Goal: Task Accomplishment & Management: Manage account settings

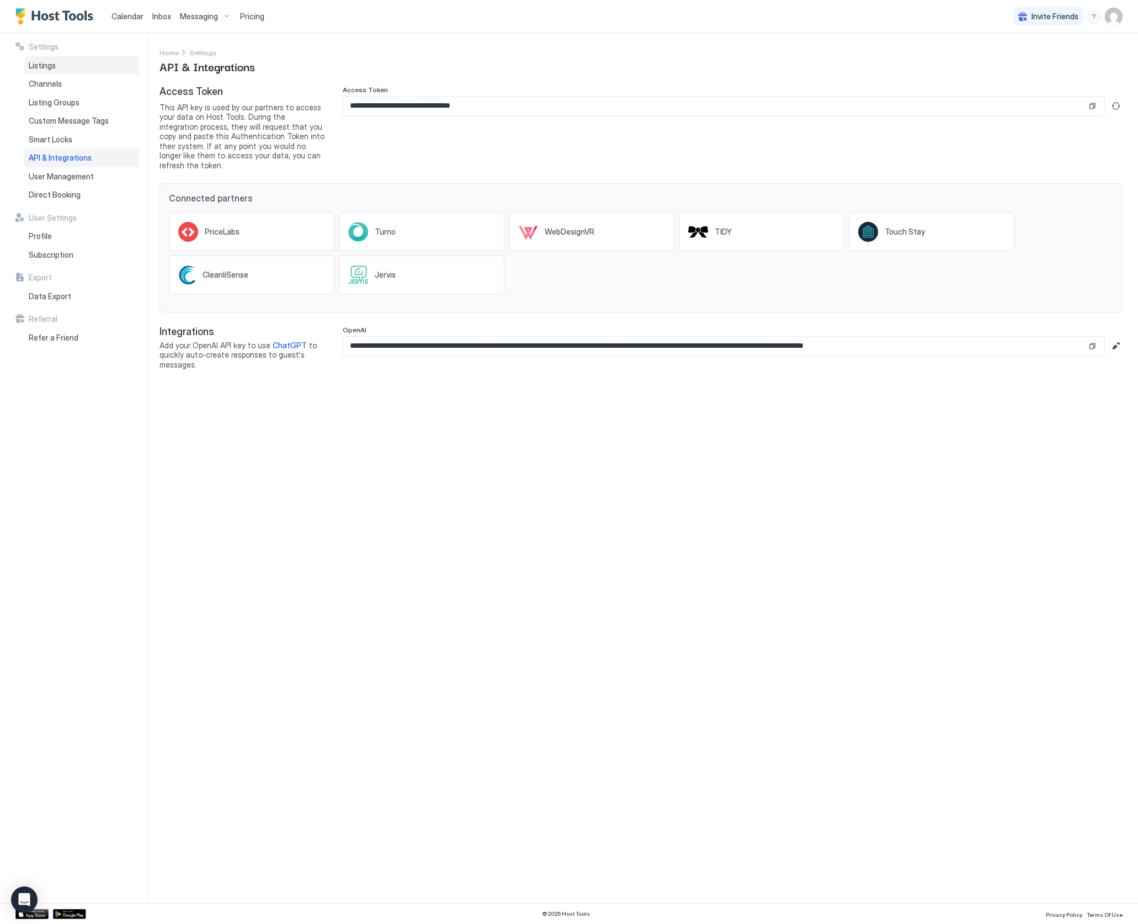
click at [43, 65] on span "Listings" at bounding box center [42, 66] width 27 height 10
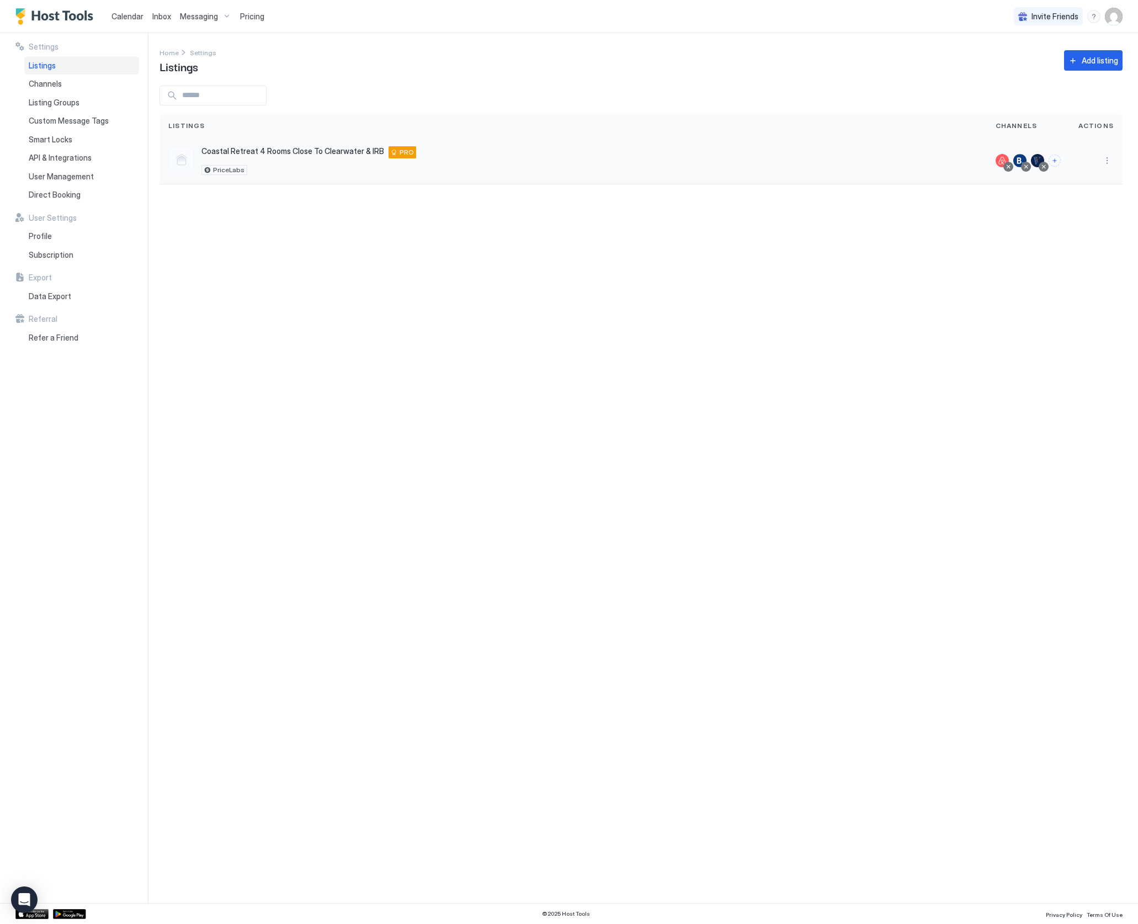
click at [295, 152] on span "Coastal Retreat 4 Rooms Close To Clearwater & IRB" at bounding box center [292, 151] width 183 height 10
click at [221, 170] on span "PriceLabs" at bounding box center [228, 170] width 31 height 0
click at [209, 169] on div "PriceLabs" at bounding box center [224, 170] width 46 height 10
click at [1110, 158] on button "More options" at bounding box center [1107, 160] width 13 height 13
click at [1074, 193] on span "Pricing" at bounding box center [1069, 194] width 22 height 8
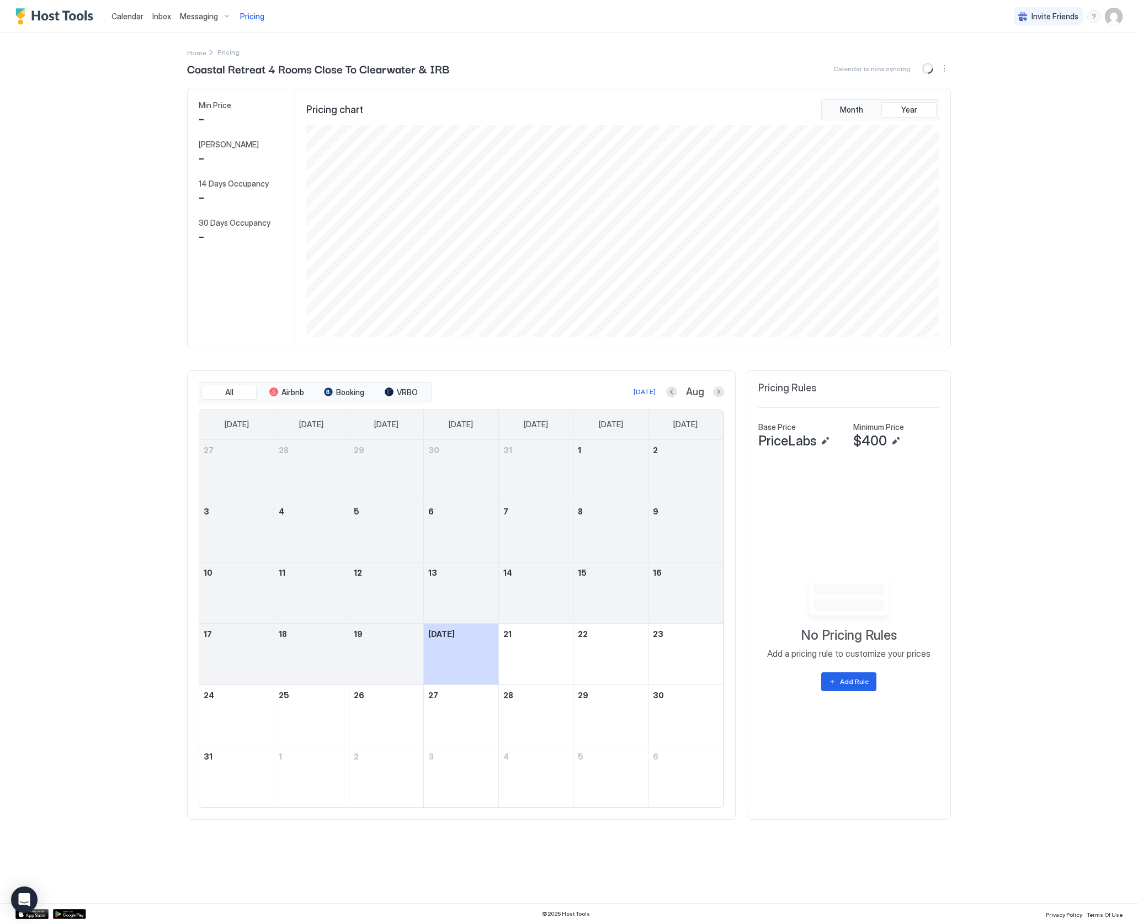
scroll to position [212, 635]
click at [900, 435] on button "Edit" at bounding box center [895, 440] width 13 height 13
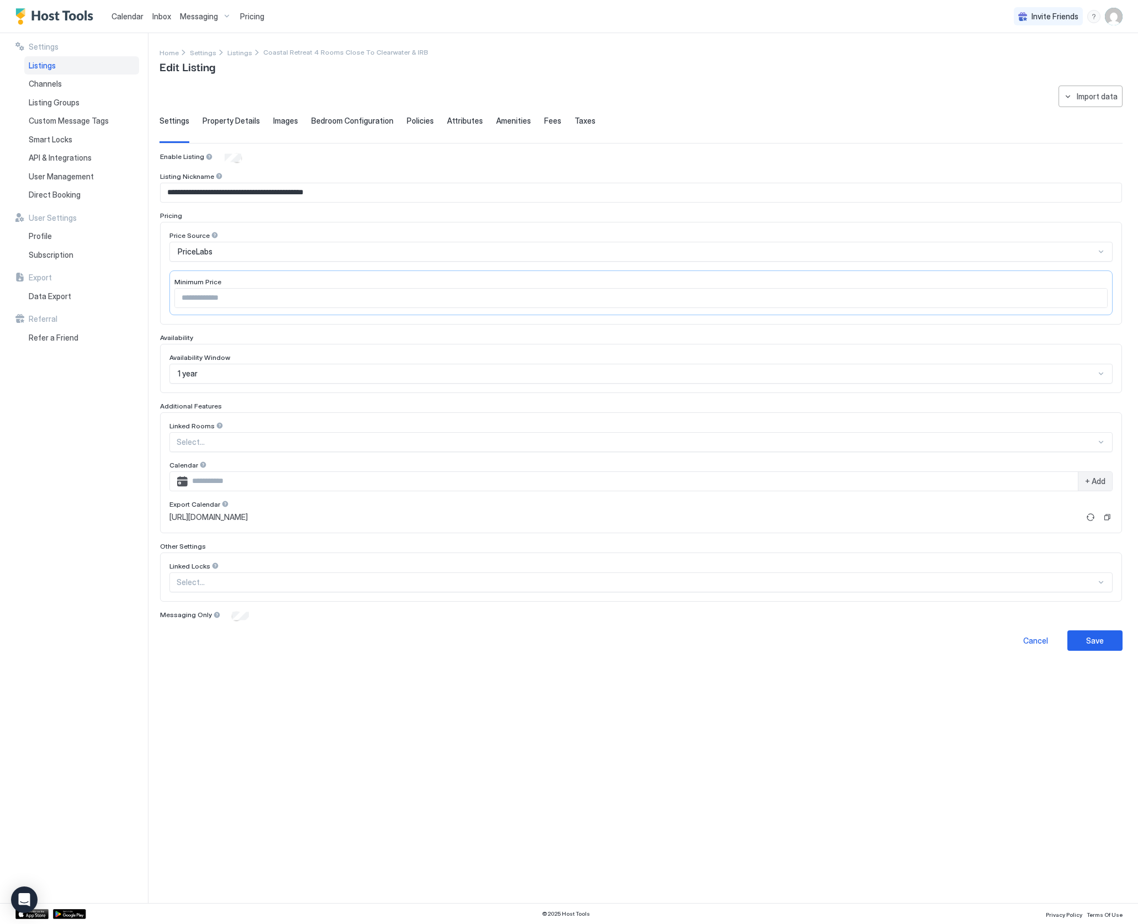
click at [1096, 299] on input "***" at bounding box center [641, 298] width 932 height 19
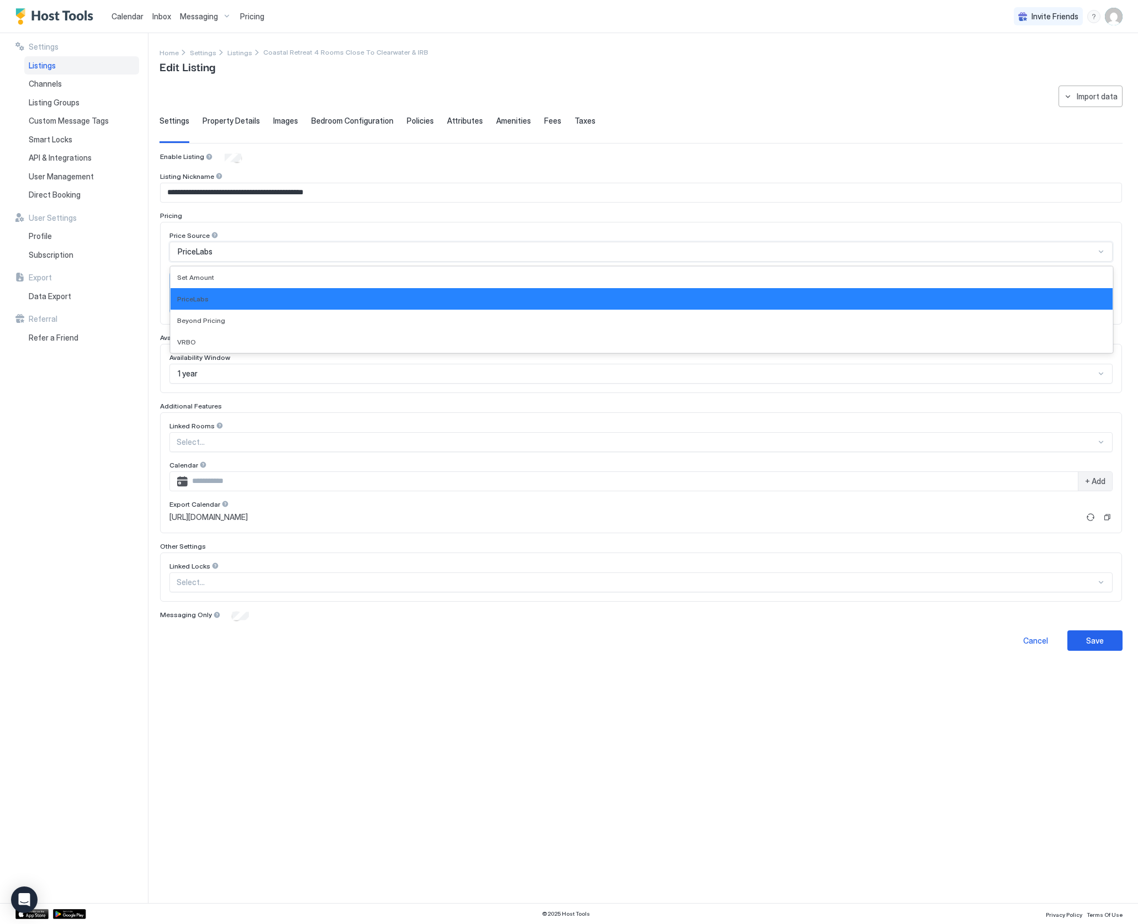
click at [1106, 248] on div "PriceLabs" at bounding box center [640, 252] width 943 height 20
click at [1101, 248] on div at bounding box center [1101, 251] width 9 height 9
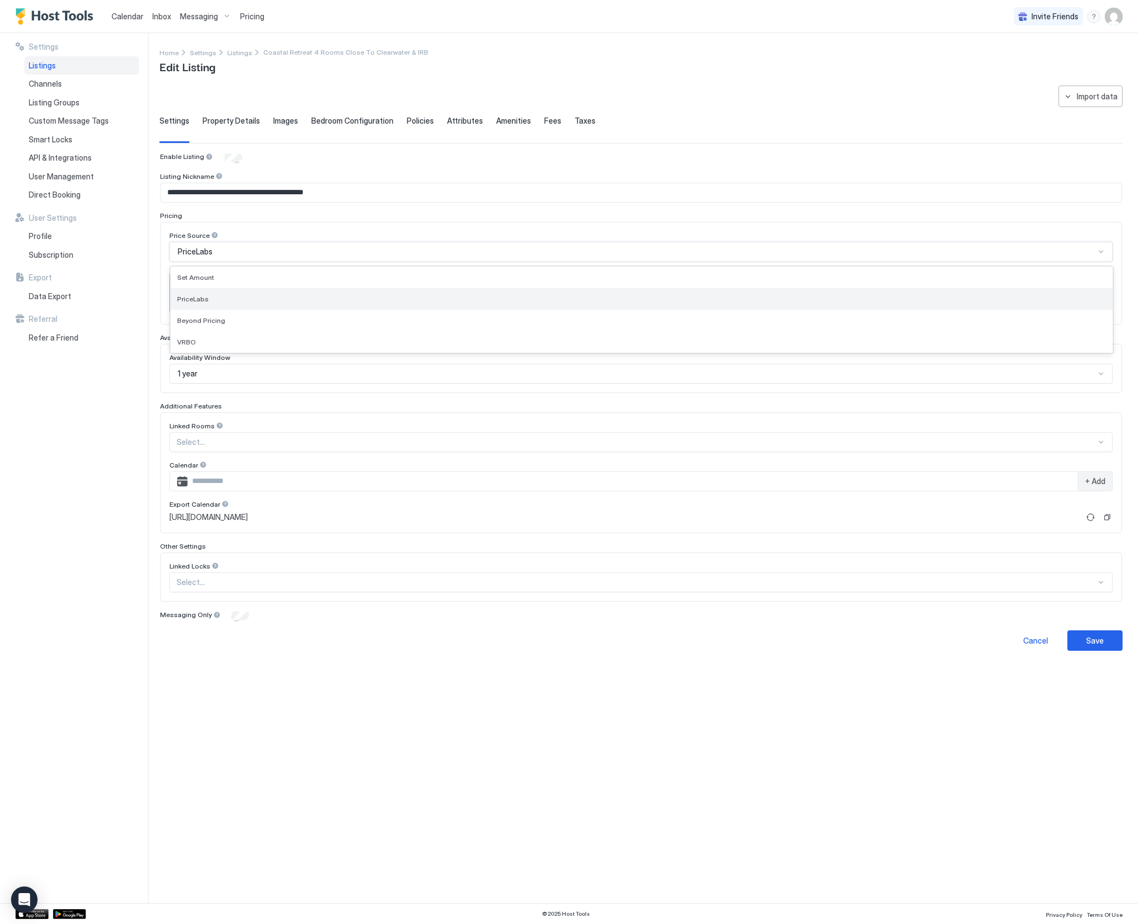
click at [200, 295] on span "PriceLabs" at bounding box center [192, 299] width 31 height 8
drag, startPoint x: 220, startPoint y: 300, endPoint x: 144, endPoint y: 291, distance: 76.7
click at [144, 291] on div "**********" at bounding box center [569, 468] width 1138 height 870
type input "***"
click at [278, 544] on div "Other Settings" at bounding box center [641, 546] width 962 height 8
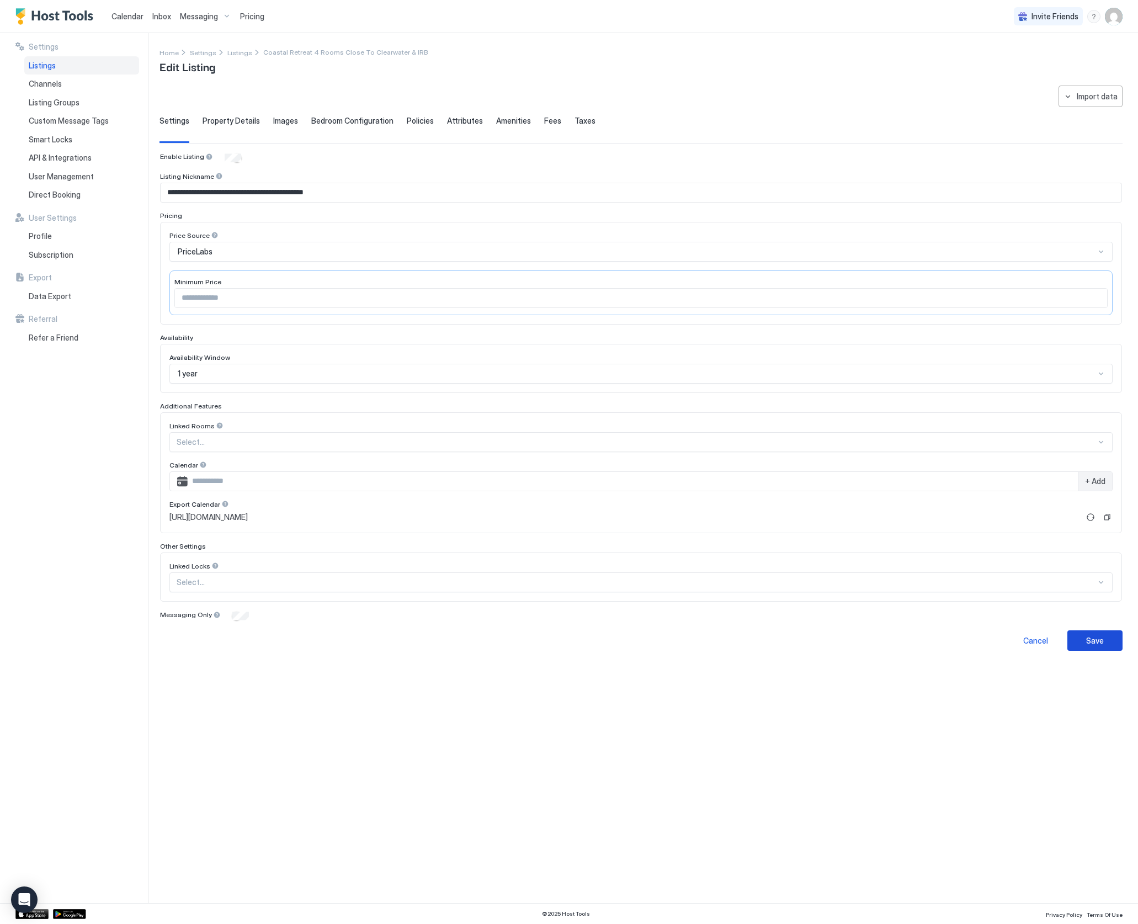
click at [1095, 641] on div "Save" at bounding box center [1095, 641] width 18 height 12
